Goal: Check status: Check status

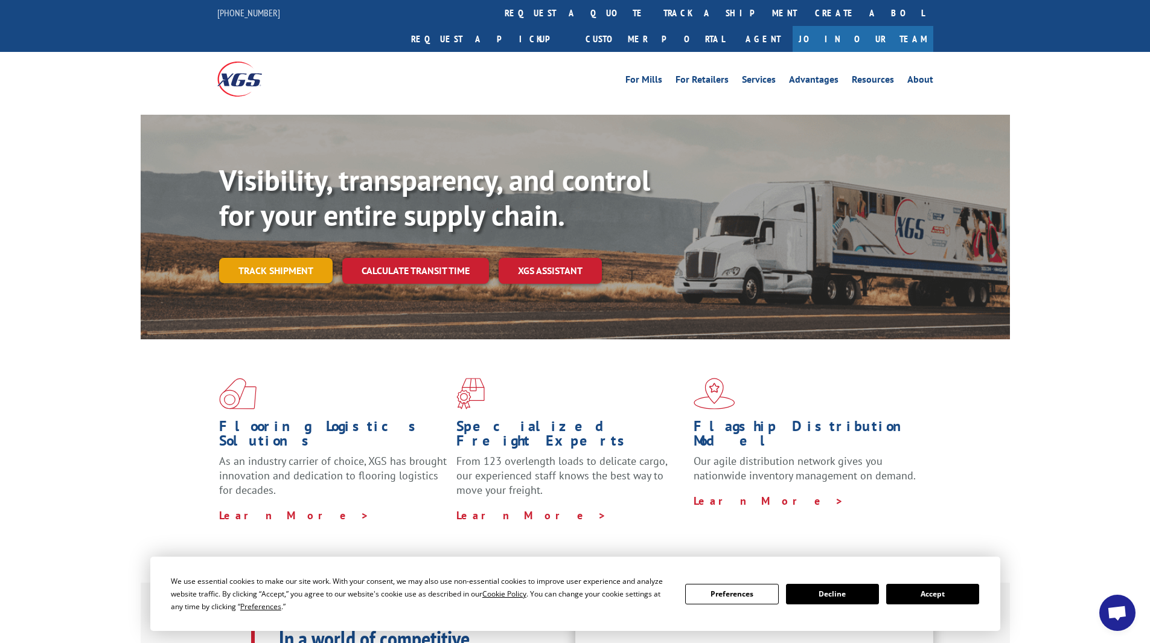
click at [282, 258] on link "Track shipment" at bounding box center [276, 270] width 114 height 25
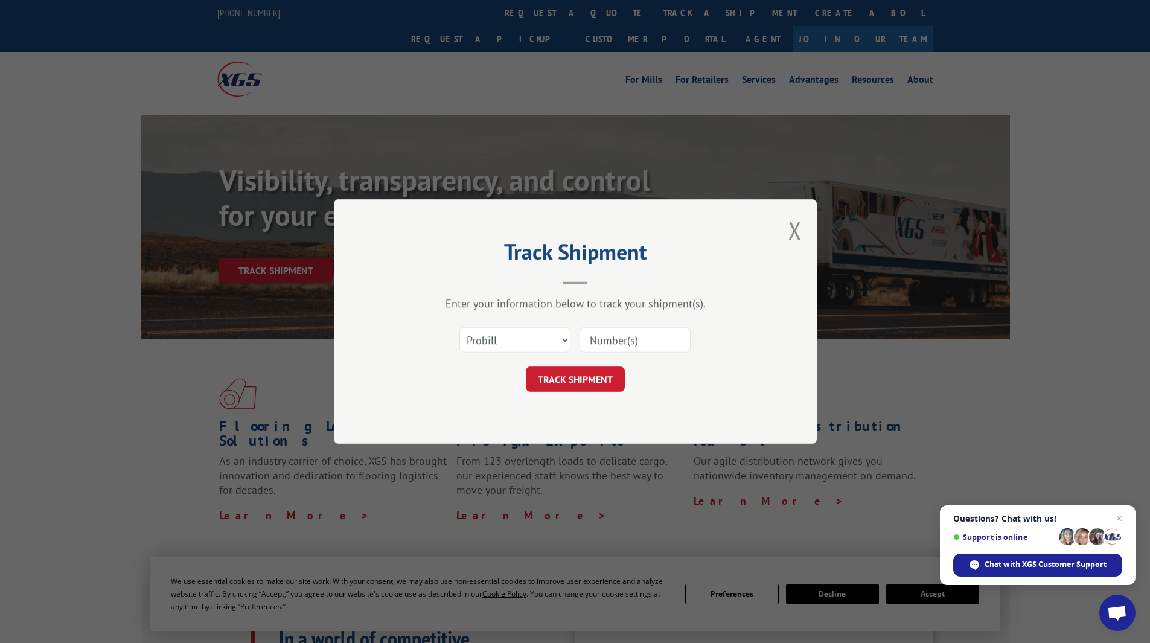
click at [609, 337] on input at bounding box center [635, 339] width 111 height 25
drag, startPoint x: 608, startPoint y: 336, endPoint x: 595, endPoint y: 341, distance: 13.0
paste input "FR39438921"
type input "FR39438921"
click at [582, 386] on button "TRACK SHIPMENT" at bounding box center [575, 379] width 99 height 25
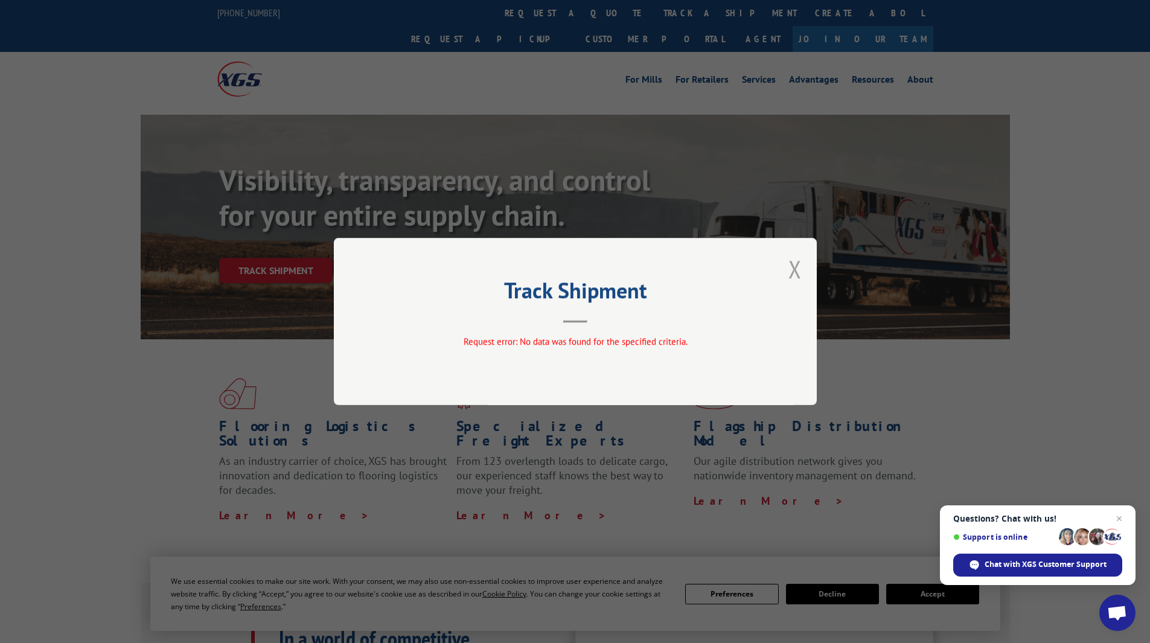
click at [794, 267] on button "Close modal" at bounding box center [795, 269] width 13 height 32
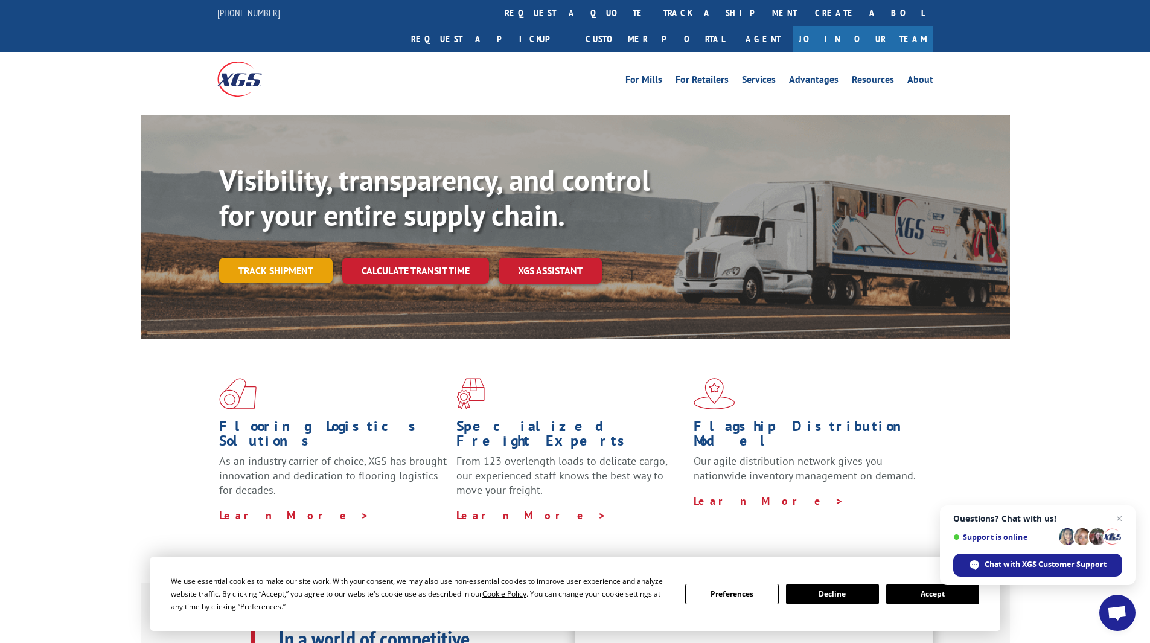
click at [275, 258] on link "Track shipment" at bounding box center [276, 270] width 114 height 25
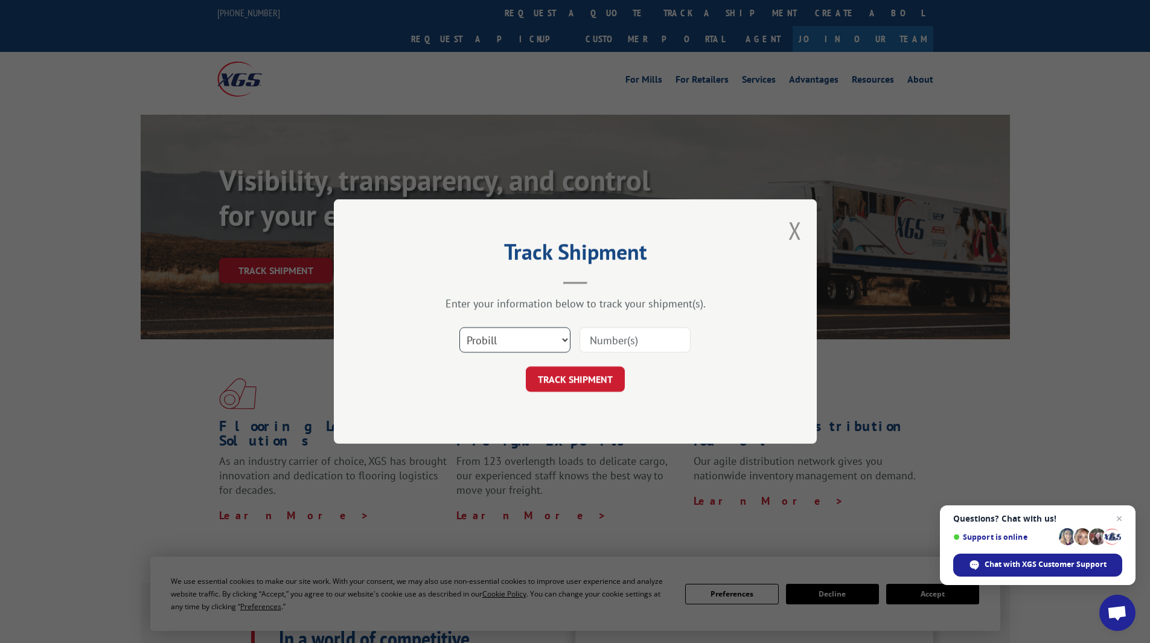
click at [491, 337] on select "Select category... Probill BOL PO" at bounding box center [515, 339] width 111 height 25
select select "bol"
click at [460, 327] on select "Select category... Probill BOL PO" at bounding box center [515, 339] width 111 height 25
paste input "FR39438921"
type input "FR39438921"
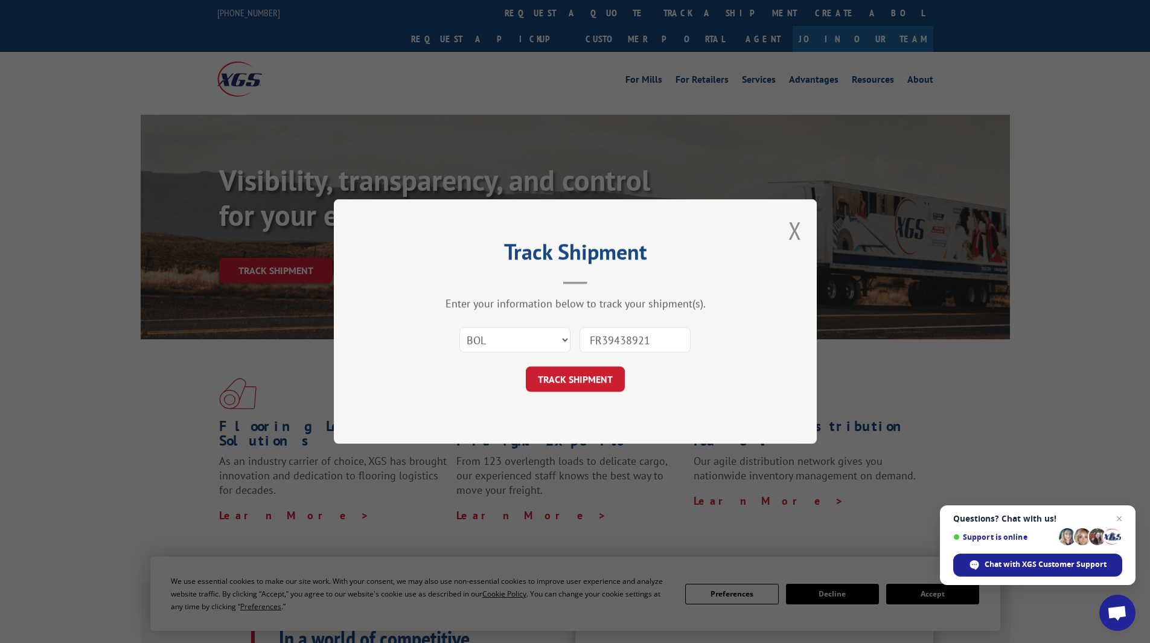
click at [571, 381] on button "TRACK SHIPMENT" at bounding box center [575, 379] width 99 height 25
